Goal: Task Accomplishment & Management: Use online tool/utility

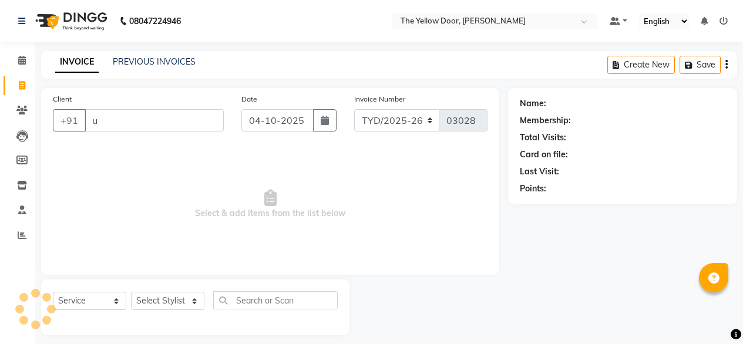
select select "service"
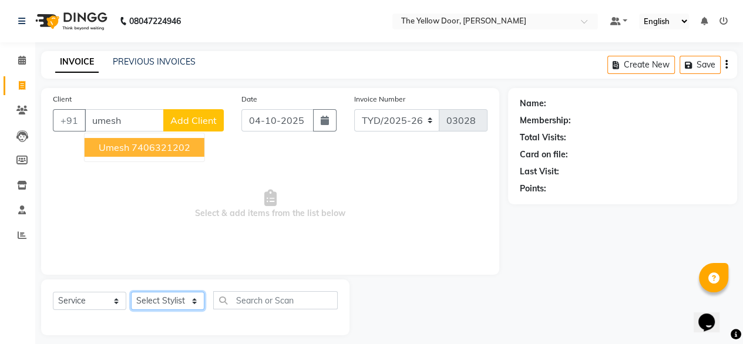
click at [156, 303] on select "Select Stylist [PERSON_NAME] [PERSON_NAME] [PERSON_NAME] Housekeeping Manager […" at bounding box center [167, 301] width 73 height 18
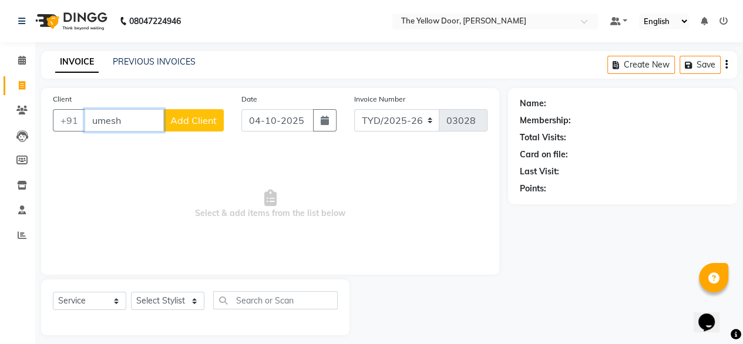
click at [124, 109] on input "umesh" at bounding box center [124, 120] width 79 height 22
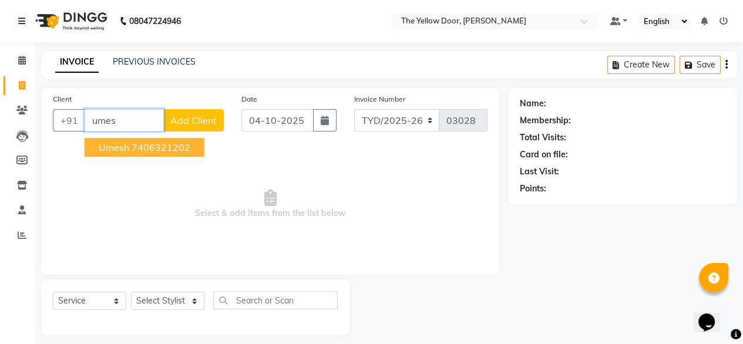
click at [129, 146] on span "umesh" at bounding box center [114, 148] width 31 height 12
type input "7406321202"
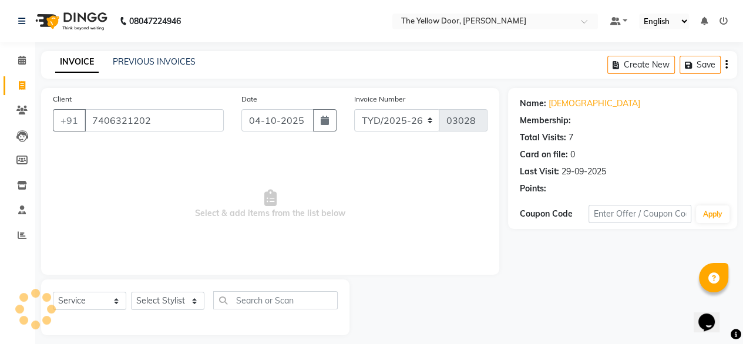
select select "1: Object"
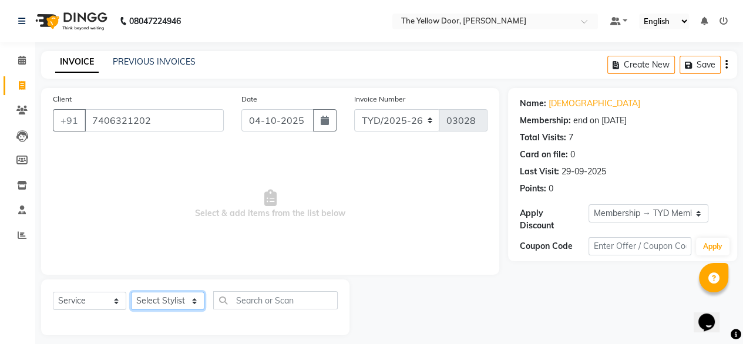
drag, startPoint x: 165, startPoint y: 301, endPoint x: 165, endPoint y: 265, distance: 35.8
click at [165, 265] on div "Client [PHONE_NUMBER] Date [DATE] Invoice Number TYD/2025-26 V/[PHONE_NUMBER] S…" at bounding box center [270, 211] width 476 height 247
select select "36569"
click at [131, 292] on select "Select Stylist [PERSON_NAME] [PERSON_NAME] [PERSON_NAME] Housekeeping Manager […" at bounding box center [167, 301] width 73 height 18
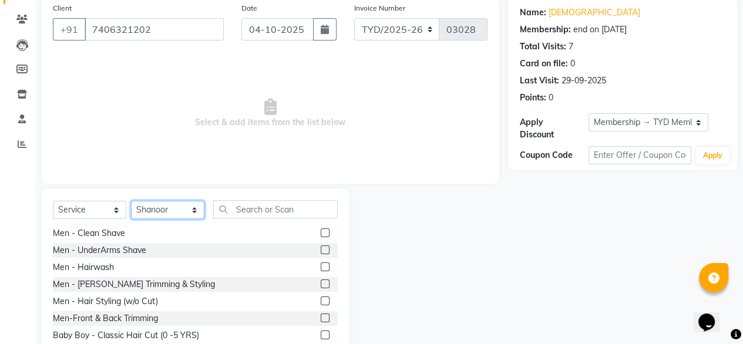
scroll to position [87, 0]
click at [115, 281] on div "Men - [PERSON_NAME] Trimming & Styling" at bounding box center [134, 284] width 162 height 12
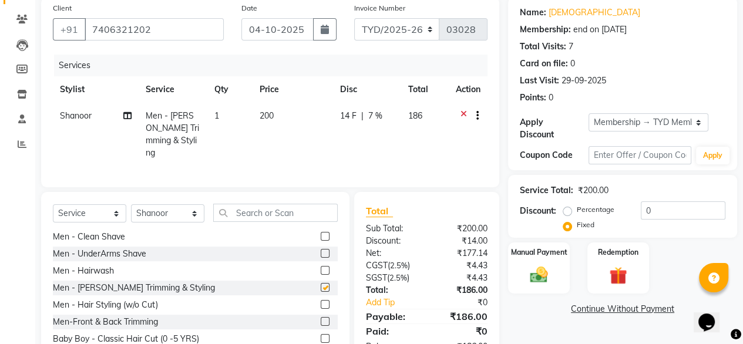
checkbox input "false"
click at [530, 264] on img at bounding box center [539, 274] width 30 height 21
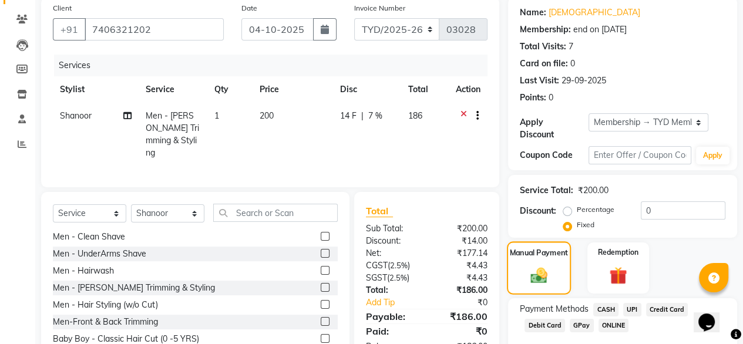
scroll to position [148, 0]
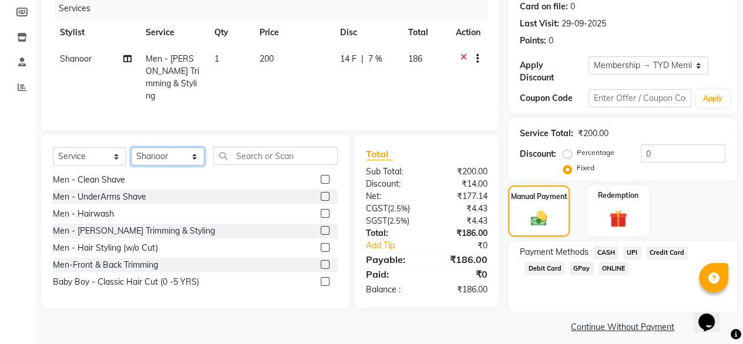
drag, startPoint x: 181, startPoint y: 149, endPoint x: 157, endPoint y: 216, distance: 70.9
click at [157, 216] on div "Select Service Product Membership Package Voucher Prepaid Gift Card Select Styl…" at bounding box center [195, 221] width 308 height 173
select select "71545"
click at [131, 147] on select "Select Stylist [PERSON_NAME] [PERSON_NAME] [PERSON_NAME] Housekeeping Manager […" at bounding box center [167, 156] width 73 height 18
click at [128, 228] on div "Men - [PERSON_NAME] Trimming & Styling" at bounding box center [134, 231] width 162 height 12
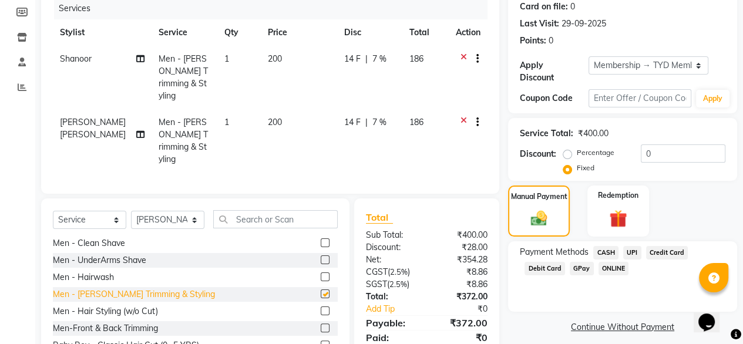
checkbox input "false"
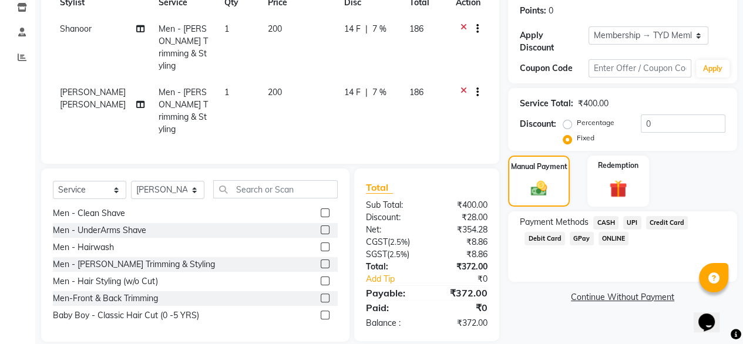
click at [628, 218] on span "UPI" at bounding box center [632, 223] width 18 height 14
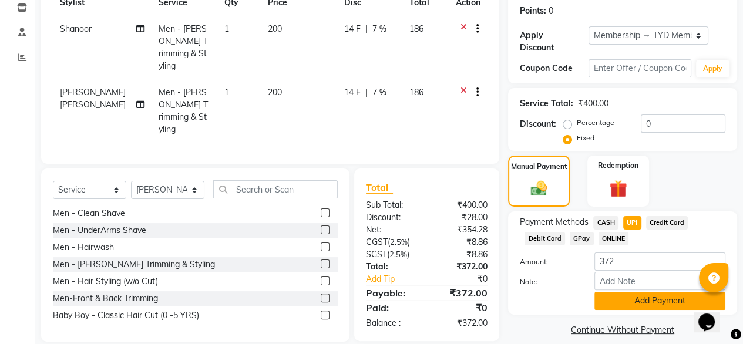
click at [619, 292] on button "Add Payment" at bounding box center [659, 301] width 131 height 18
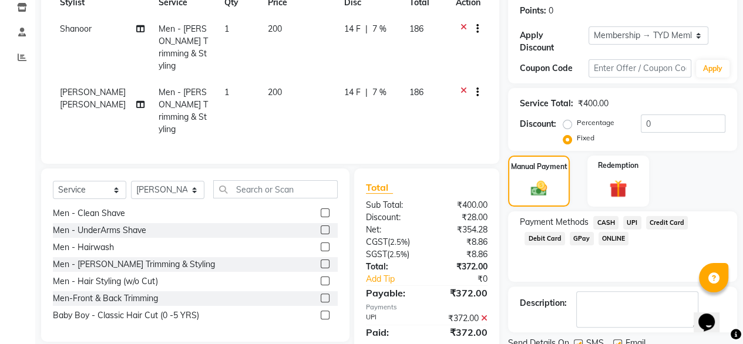
scroll to position [214, 0]
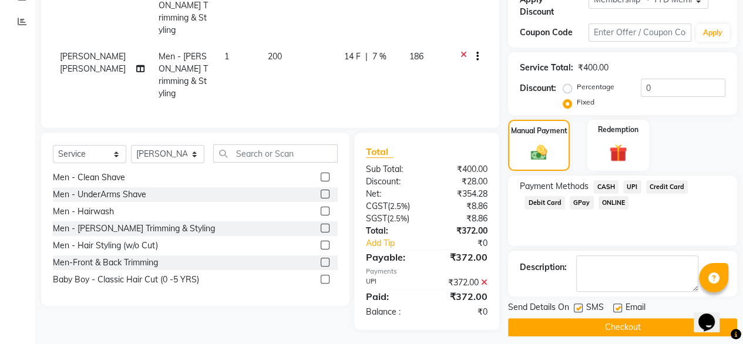
click at [571, 318] on button "Checkout" at bounding box center [622, 327] width 229 height 18
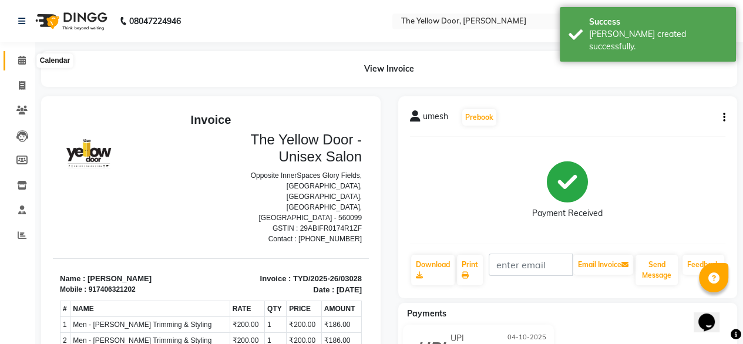
click at [14, 63] on span at bounding box center [22, 61] width 21 height 14
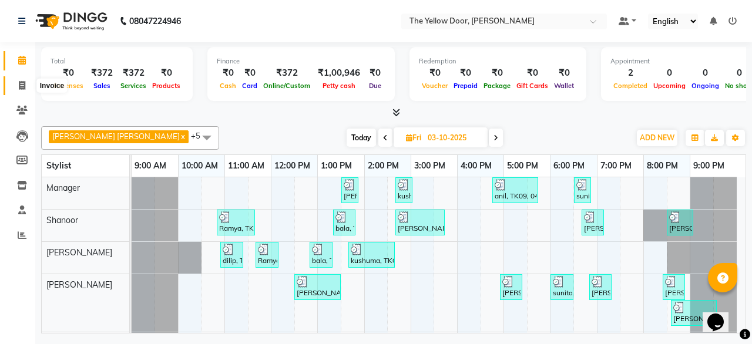
click at [21, 83] on icon at bounding box center [22, 85] width 6 height 9
select select "service"
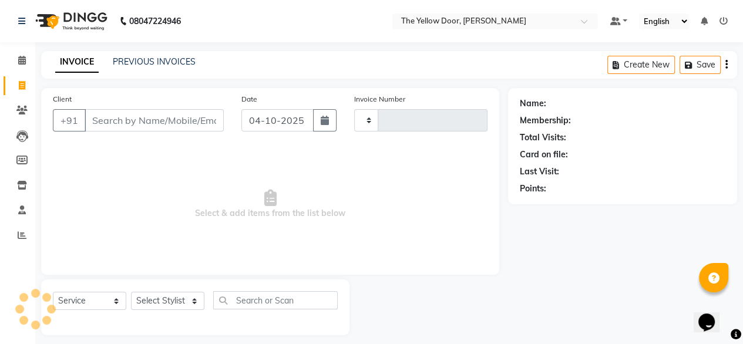
click at [143, 126] on input "Client" at bounding box center [154, 120] width 139 height 22
type input "7"
type input "03029"
select select "5650"
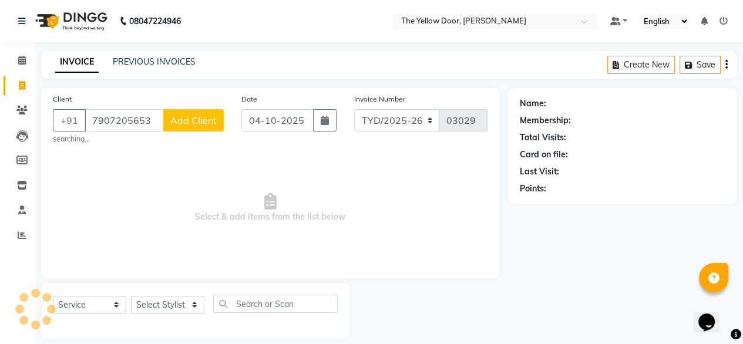
type input "7907205653"
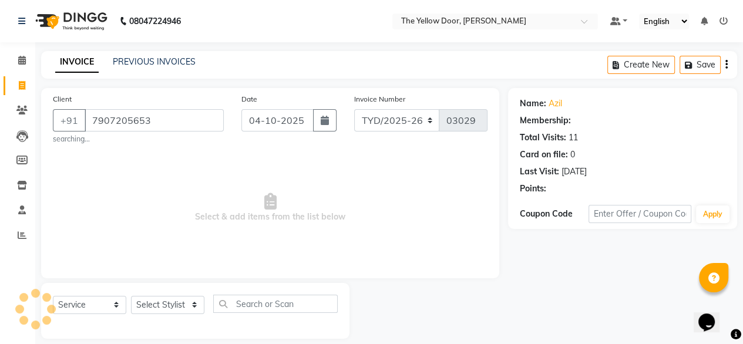
select select "1: Object"
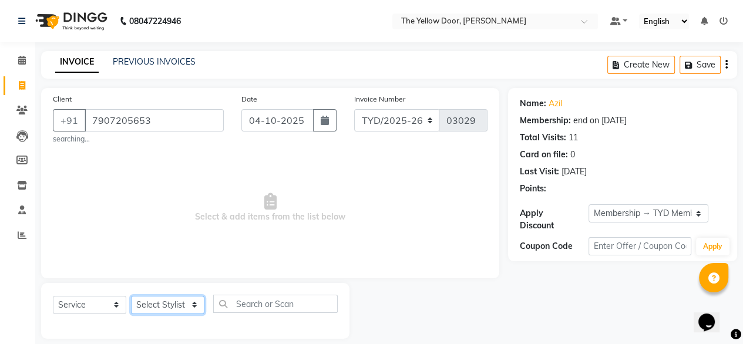
click at [191, 301] on select "Select Stylist [PERSON_NAME] [PERSON_NAME] [PERSON_NAME] Housekeeping Manager […" at bounding box center [167, 305] width 73 height 18
select select "41281"
click at [131, 297] on select "Select Stylist [PERSON_NAME] [PERSON_NAME] [PERSON_NAME] Housekeeping Manager […" at bounding box center [167, 305] width 73 height 18
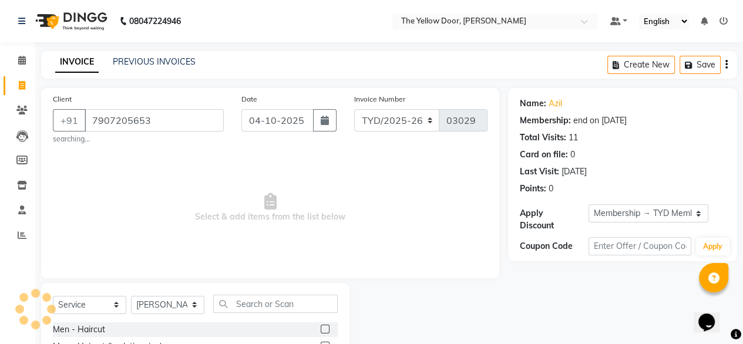
click at [321, 331] on label at bounding box center [325, 329] width 9 height 9
click at [321, 331] on input "checkbox" at bounding box center [325, 330] width 8 height 8
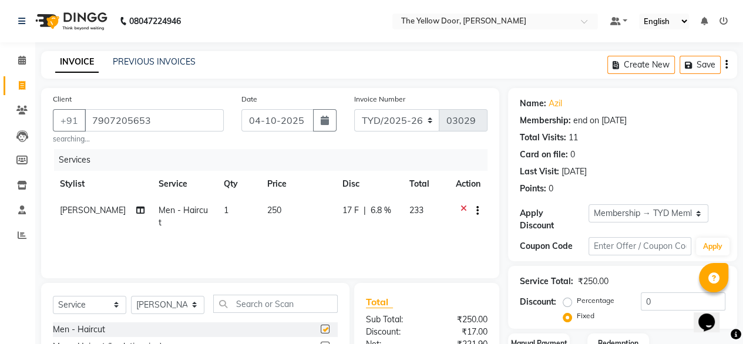
checkbox input "false"
click at [296, 302] on input "text" at bounding box center [275, 304] width 124 height 18
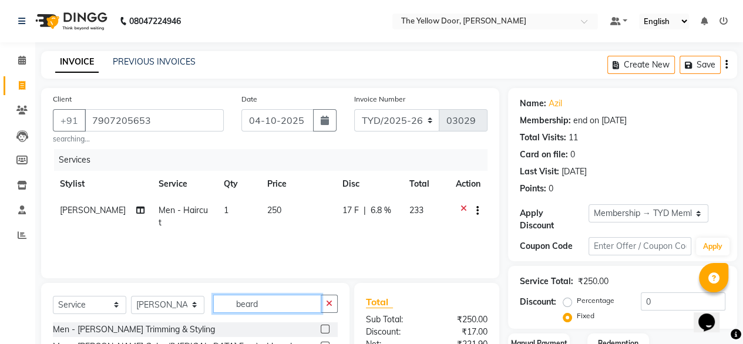
scroll to position [92, 0]
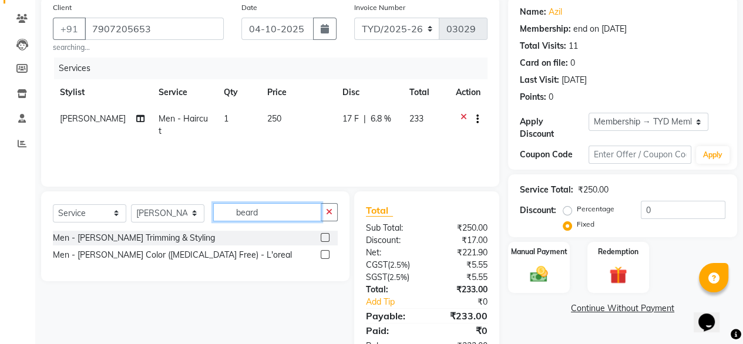
type input "beard"
click at [327, 235] on label at bounding box center [325, 237] width 9 height 9
click at [327, 235] on input "checkbox" at bounding box center [325, 238] width 8 height 8
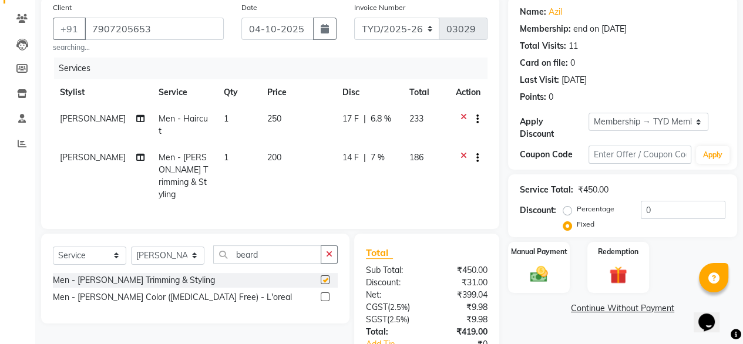
checkbox input "false"
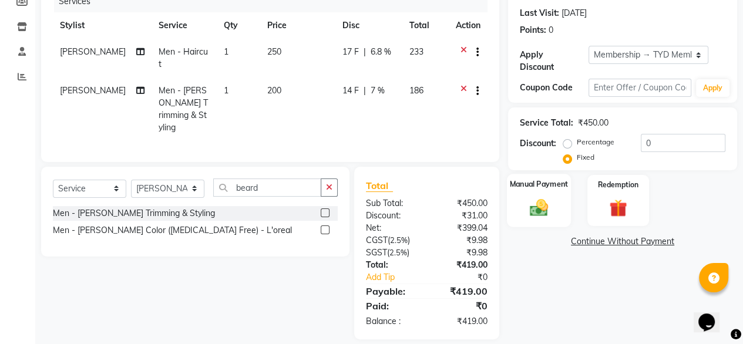
click at [560, 198] on div "Manual Payment" at bounding box center [539, 200] width 64 height 53
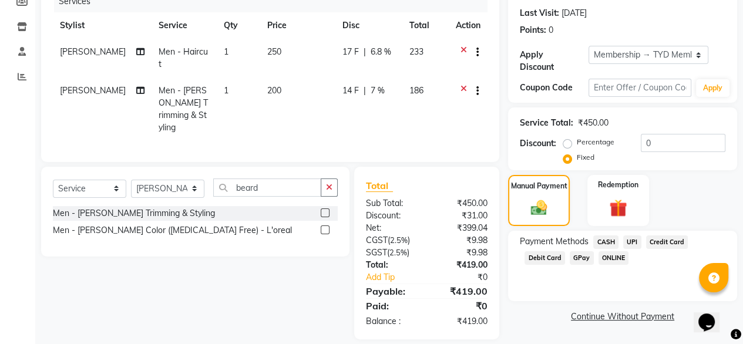
click at [630, 235] on span "UPI" at bounding box center [632, 242] width 18 height 14
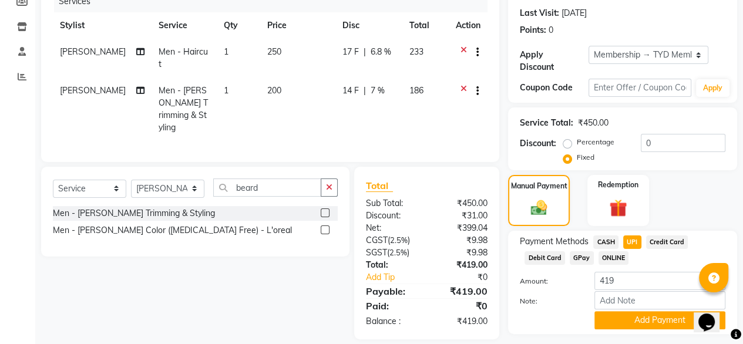
scroll to position [183, 0]
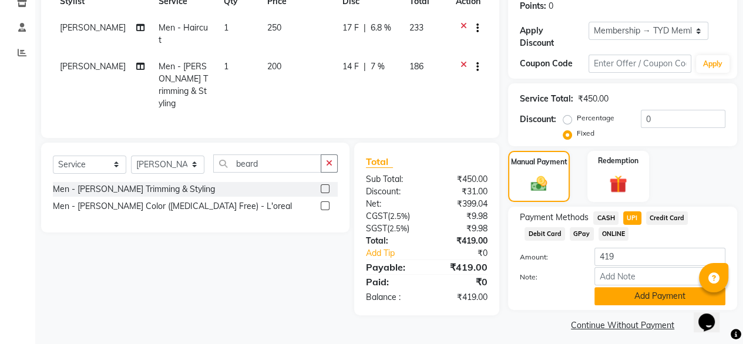
click at [661, 292] on button "Add Payment" at bounding box center [659, 296] width 131 height 18
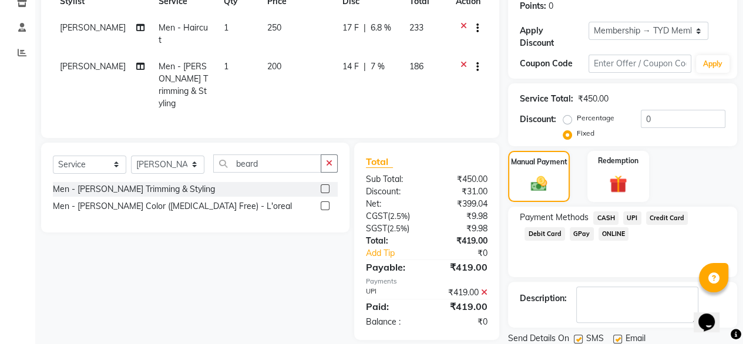
scroll to position [214, 0]
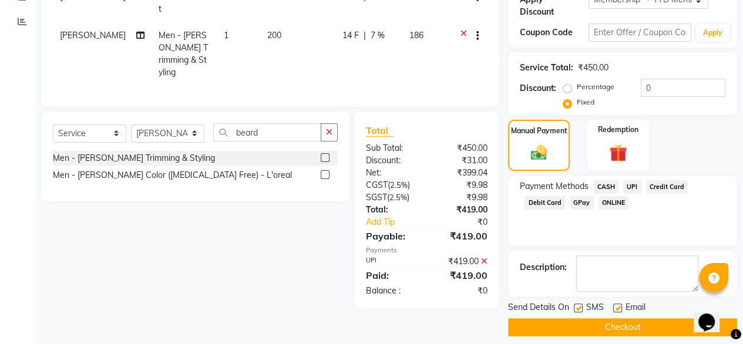
click at [613, 304] on label at bounding box center [617, 308] width 9 height 9
click at [613, 305] on input "checkbox" at bounding box center [617, 309] width 8 height 8
checkbox input "false"
click at [613, 320] on button "Checkout" at bounding box center [622, 327] width 229 height 18
